Goal: Transaction & Acquisition: Purchase product/service

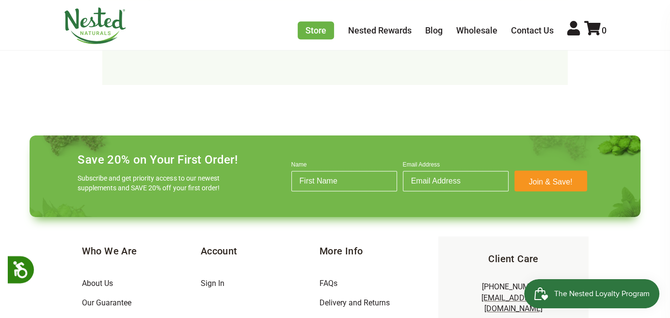
scroll to position [648, 0]
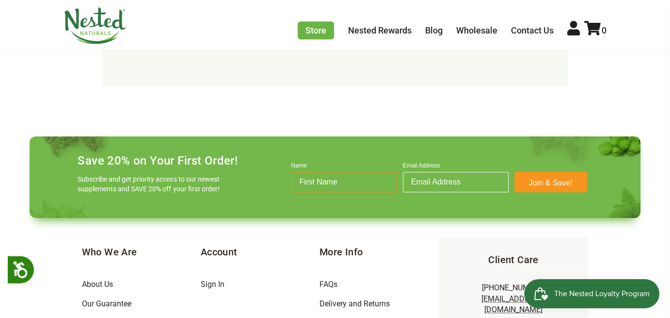
click at [328, 172] on input "Name" at bounding box center [344, 182] width 106 height 20
type input "Karla"
type input "karla@karlarobertson.com"
click at [545, 171] on button "Join & Save!" at bounding box center [550, 181] width 73 height 21
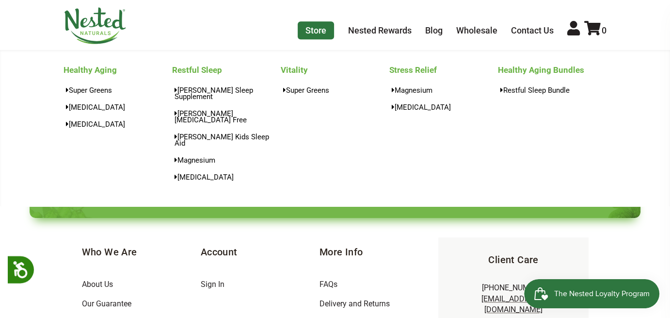
click at [319, 28] on link "Store" at bounding box center [316, 30] width 36 height 18
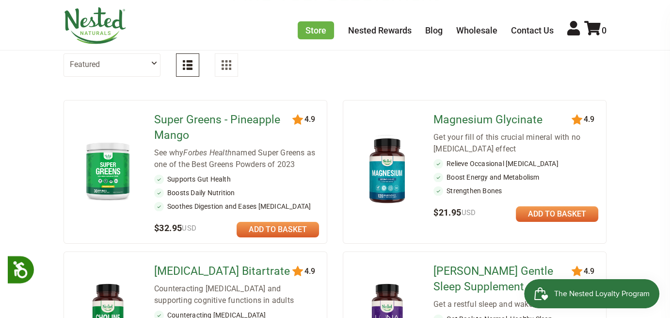
scroll to position [97, 0]
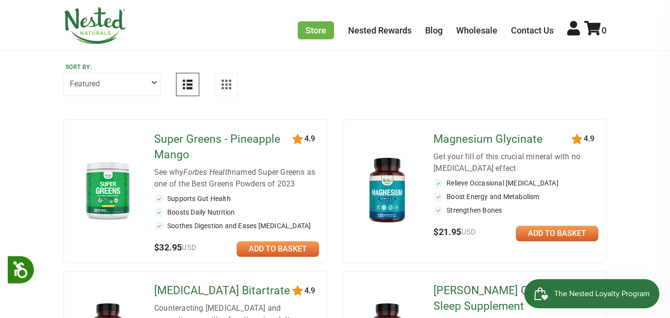
click at [397, 194] on img at bounding box center [387, 190] width 57 height 74
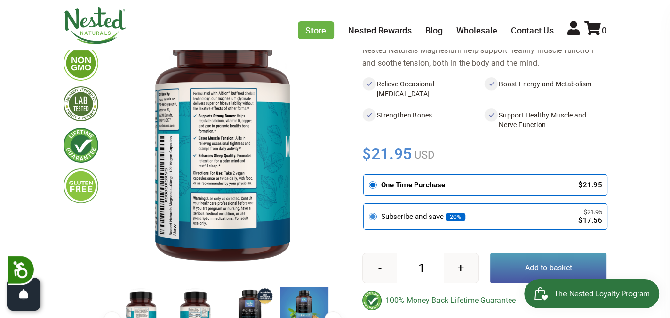
scroll to position [145, 0]
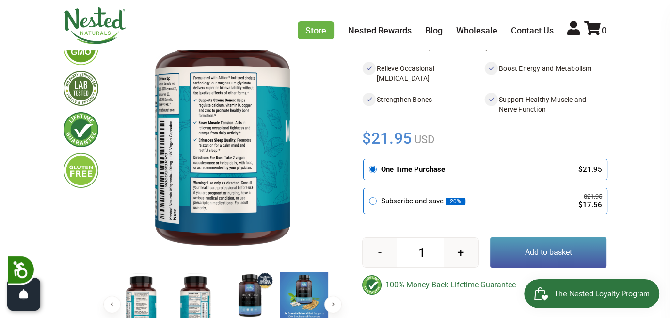
click at [502, 255] on button "Add to basket" at bounding box center [548, 252] width 116 height 30
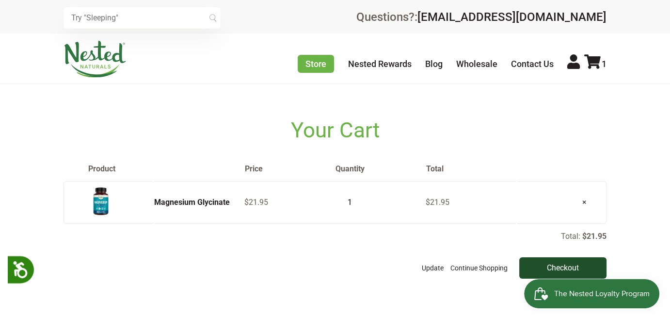
click at [541, 268] on input "Checkout" at bounding box center [562, 267] width 87 height 21
click at [558, 265] on input "Checkout" at bounding box center [562, 267] width 87 height 21
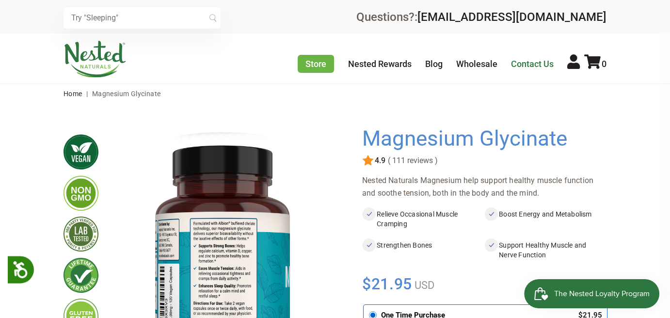
click at [535, 63] on link "Contact Us" at bounding box center [532, 64] width 43 height 10
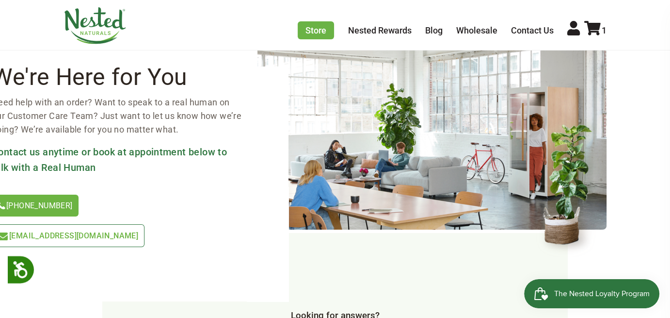
scroll to position [97, 0]
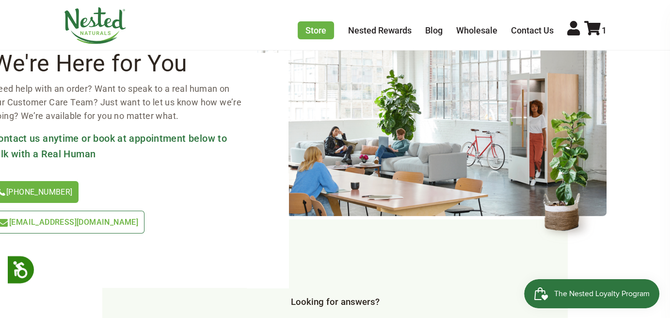
click at [138, 217] on span "[EMAIL_ADDRESS][DOMAIN_NAME]" at bounding box center [73, 221] width 129 height 9
click at [601, 32] on link "1" at bounding box center [595, 30] width 22 height 10
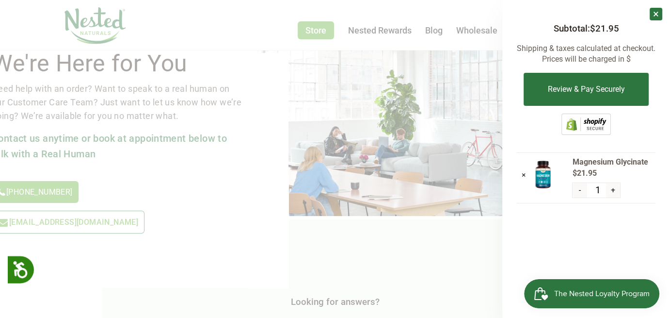
click at [578, 293] on span "The Nested Loyalty Program" at bounding box center [601, 293] width 95 height 15
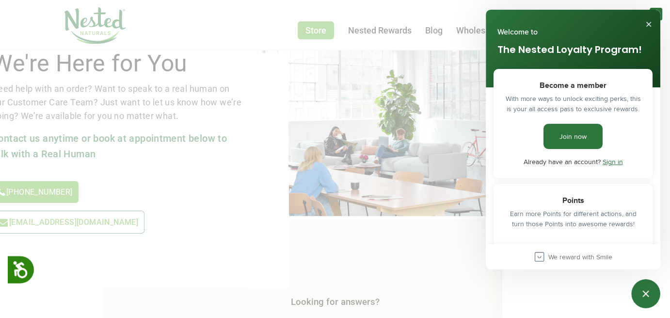
scroll to position [0, 0]
click at [651, 23] on button "Close" at bounding box center [649, 24] width 16 height 16
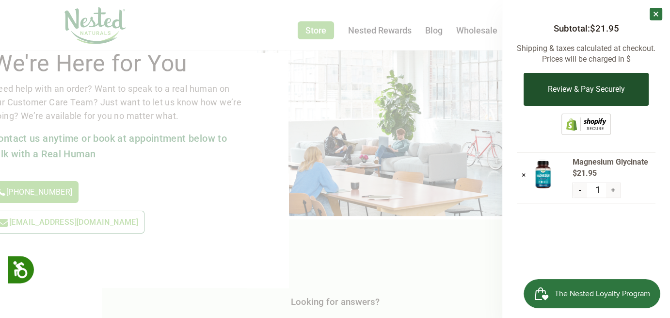
click at [595, 96] on button "Review & Pay Securely" at bounding box center [586, 89] width 125 height 33
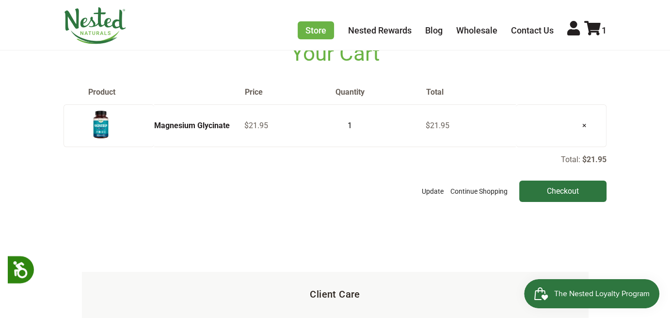
scroll to position [97, 0]
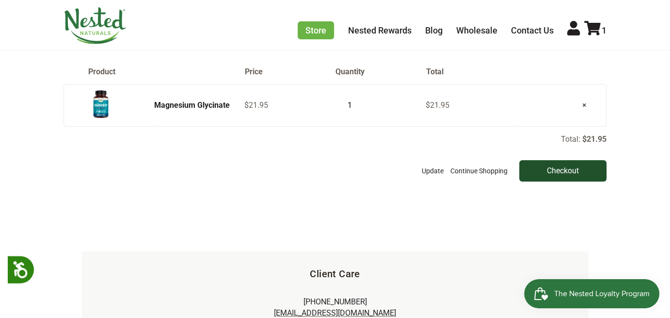
click at [560, 173] on input "Checkout" at bounding box center [562, 170] width 87 height 21
